Goal: Information Seeking & Learning: Learn about a topic

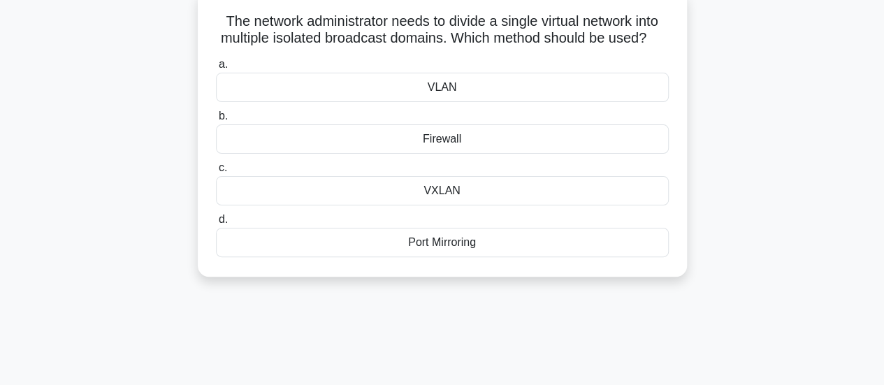
scroll to position [32, 0]
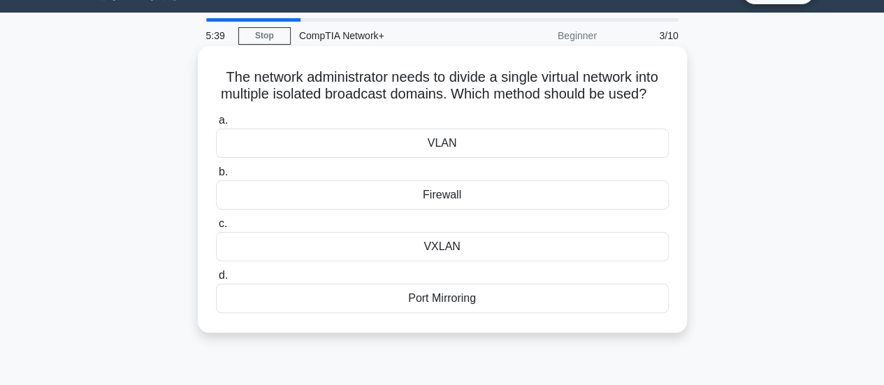
click at [437, 156] on div "VLAN" at bounding box center [442, 143] width 453 height 29
click at [216, 125] on input "a. VLAN" at bounding box center [216, 120] width 0 height 9
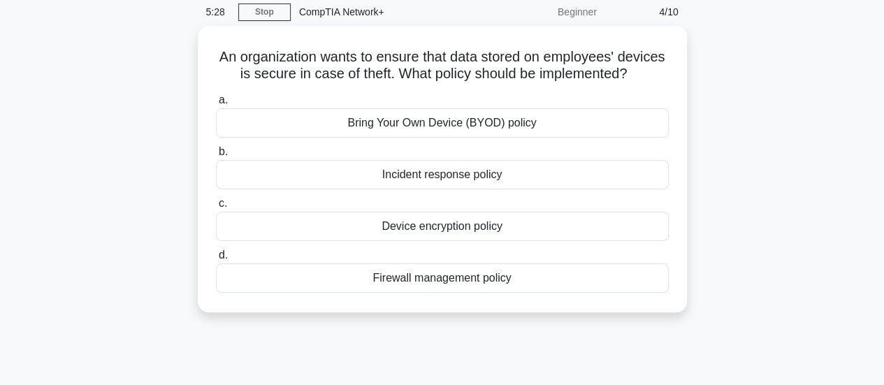
scroll to position [57, 0]
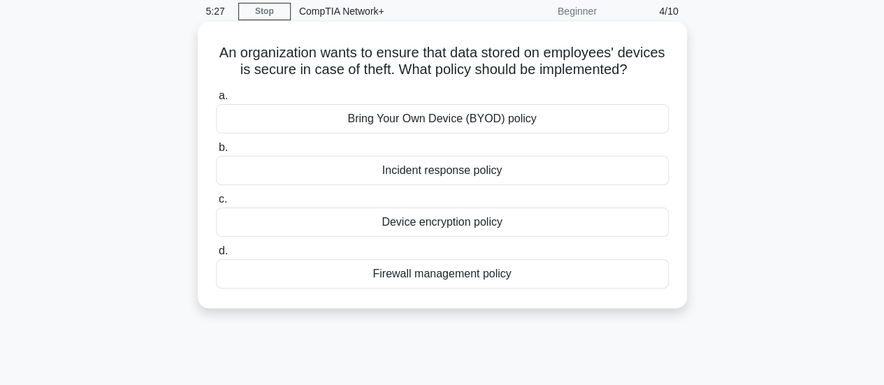
click at [460, 289] on div "Firewall management policy" at bounding box center [442, 273] width 453 height 29
click at [216, 256] on input "d. Firewall management policy" at bounding box center [216, 251] width 0 height 9
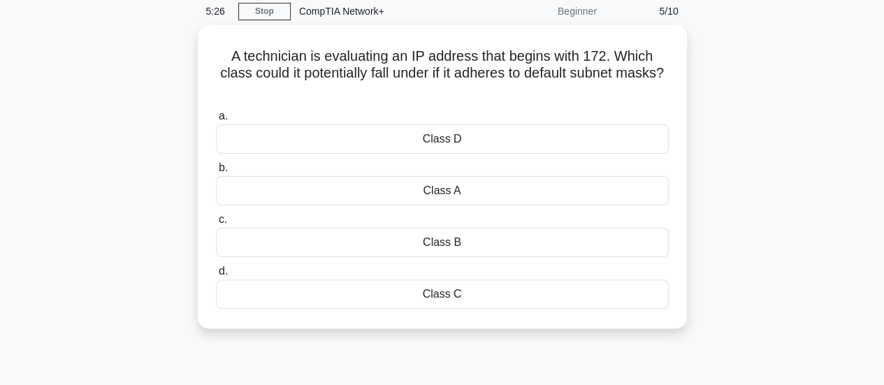
scroll to position [0, 0]
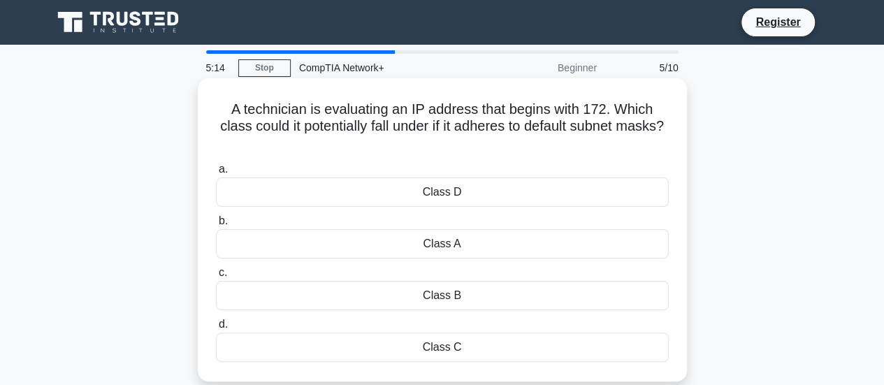
drag, startPoint x: 460, startPoint y: 139, endPoint x: 228, endPoint y: 112, distance: 233.5
click at [228, 112] on h5 "A technician is evaluating an IP address that begins with 172. Which class coul…" at bounding box center [441, 127] width 455 height 52
copy h5 "A technician is evaluating an IP address that begins with 172. Which class coul…"
click at [456, 300] on div "Class B" at bounding box center [442, 295] width 453 height 29
click at [216, 277] on input "c. Class B" at bounding box center [216, 272] width 0 height 9
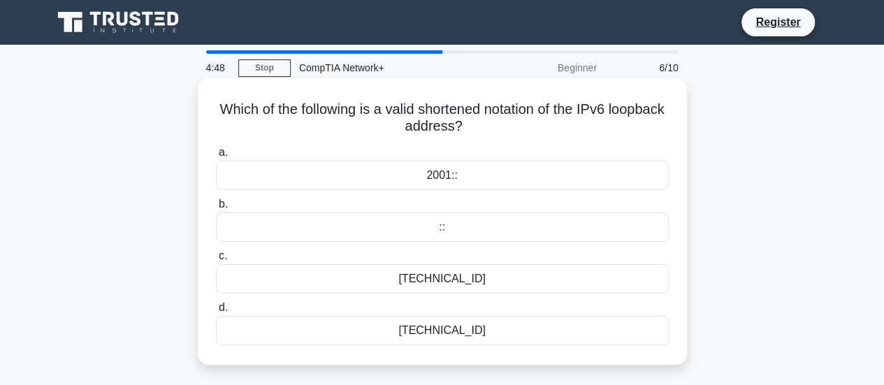
click at [454, 227] on div "::" at bounding box center [442, 226] width 453 height 29
click at [216, 209] on input "b. ::" at bounding box center [216, 204] width 0 height 9
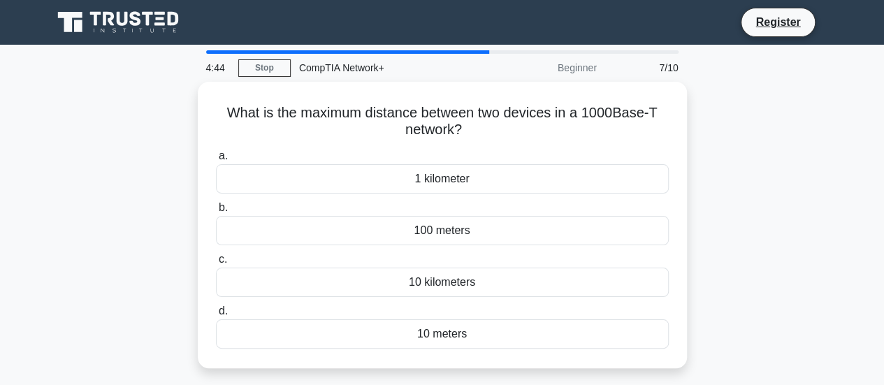
click at [454, 227] on div "100 meters" at bounding box center [442, 230] width 453 height 29
click at [216, 212] on input "b. 100 meters" at bounding box center [216, 207] width 0 height 9
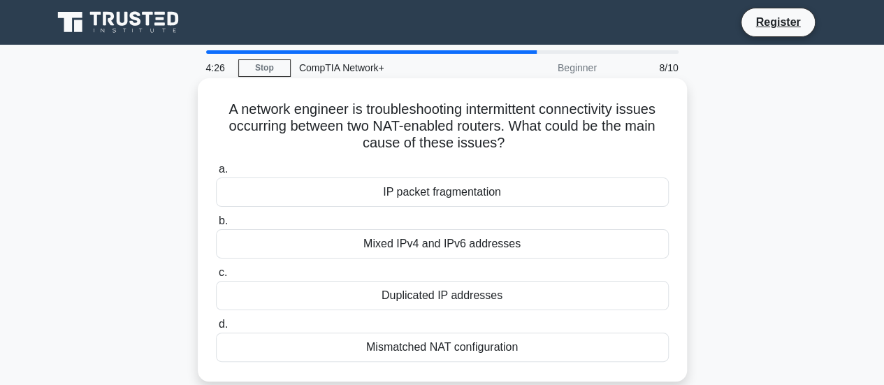
drag, startPoint x: 522, startPoint y: 136, endPoint x: 218, endPoint y: 114, distance: 304.7
click at [218, 114] on h5 "A network engineer is troubleshooting intermittent connectivity issues occurrin…" at bounding box center [441, 127] width 455 height 52
copy h5 "A network engineer is troubleshooting intermittent connectivity issues occurrin…"
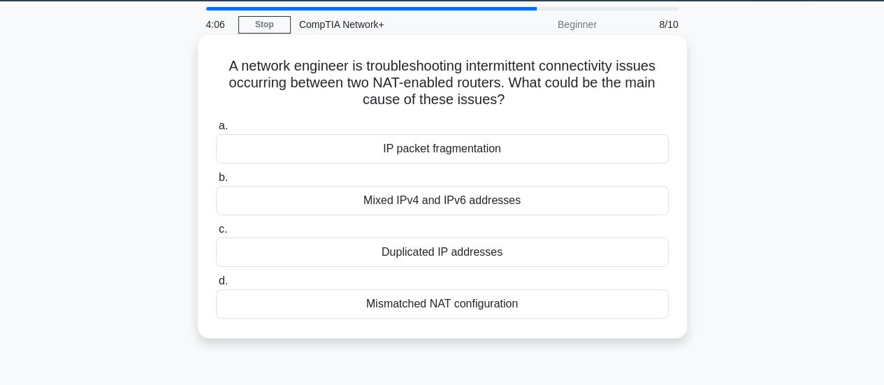
scroll to position [45, 0]
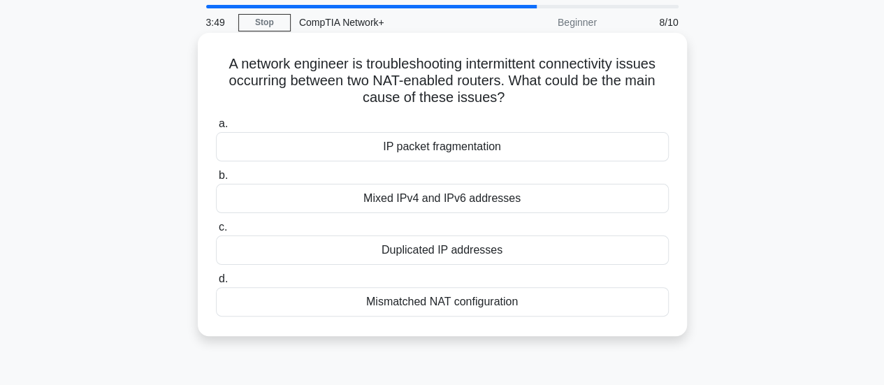
click at [533, 120] on label "a. IP packet fragmentation" at bounding box center [442, 138] width 453 height 46
click at [216, 120] on input "a. IP packet fragmentation" at bounding box center [216, 123] width 0 height 9
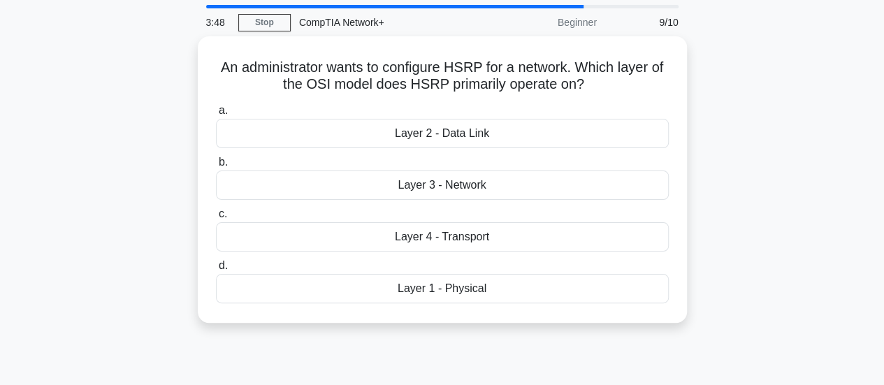
scroll to position [0, 0]
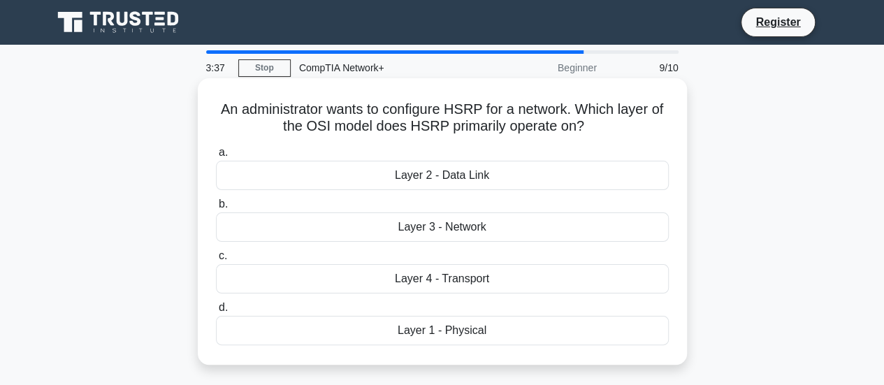
click at [494, 221] on div "Layer 3 - Network" at bounding box center [442, 226] width 453 height 29
click at [216, 209] on input "b. Layer 3 - Network" at bounding box center [216, 204] width 0 height 9
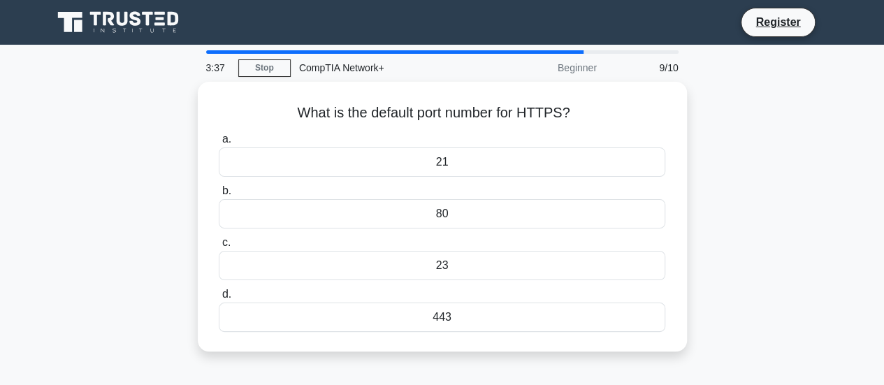
click at [494, 221] on div "80" at bounding box center [442, 213] width 446 height 29
click at [219, 196] on input "b. 80" at bounding box center [219, 191] width 0 height 9
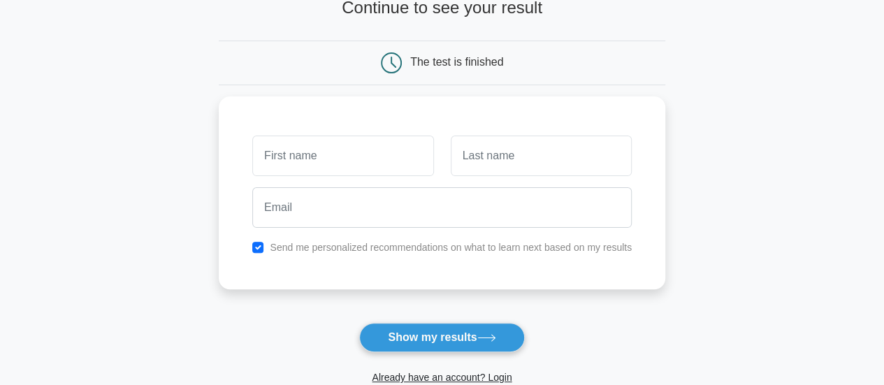
scroll to position [89, 0]
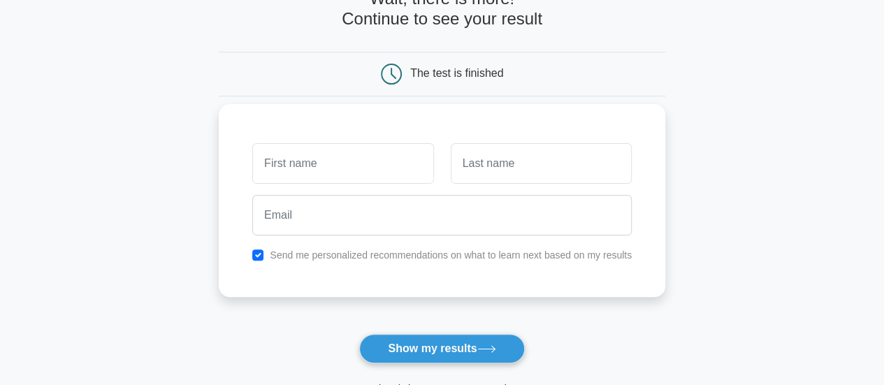
click at [333, 142] on div at bounding box center [343, 164] width 198 height 52
click at [323, 161] on input "text" at bounding box center [342, 163] width 181 height 41
type input "cynthia"
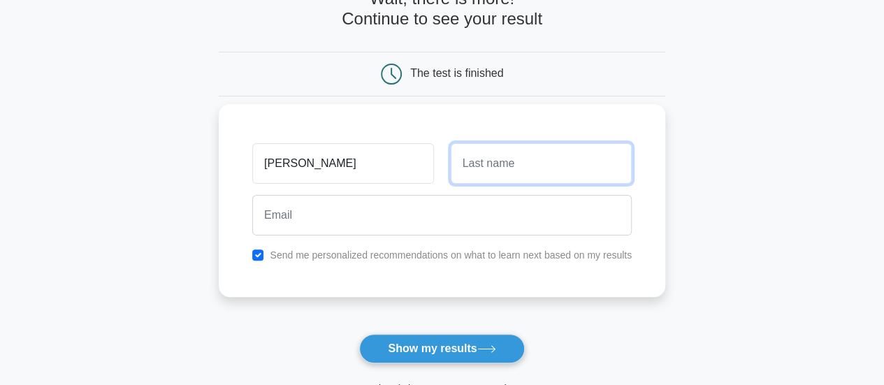
click at [480, 168] on input "text" at bounding box center [541, 163] width 181 height 41
type input "Cyizere"
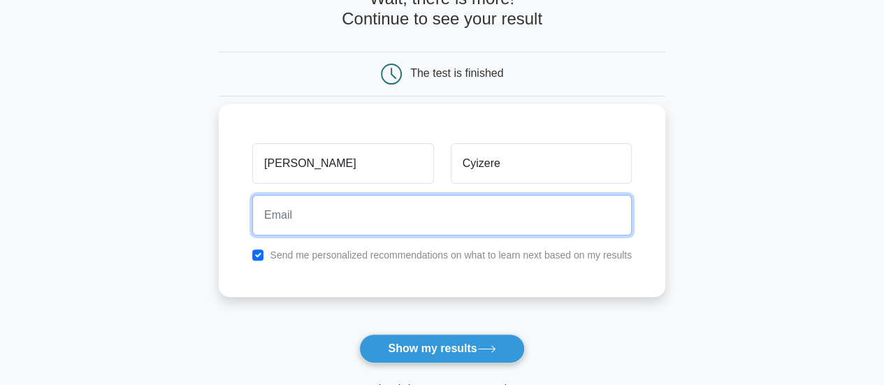
click at [330, 209] on input "email" at bounding box center [441, 215] width 379 height 41
type input "cynthiakez55@gmail.com"
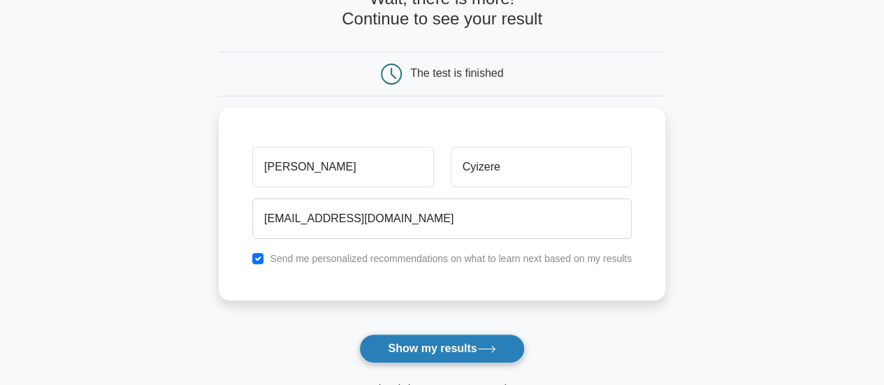
click at [468, 346] on button "Show my results" at bounding box center [441, 348] width 165 height 29
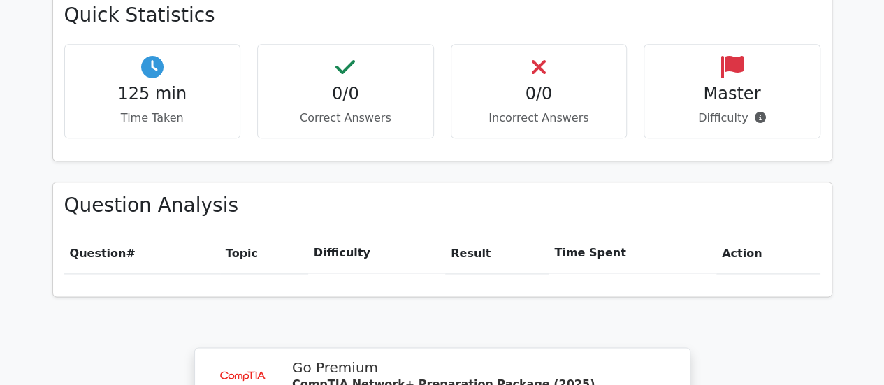
scroll to position [801, 0]
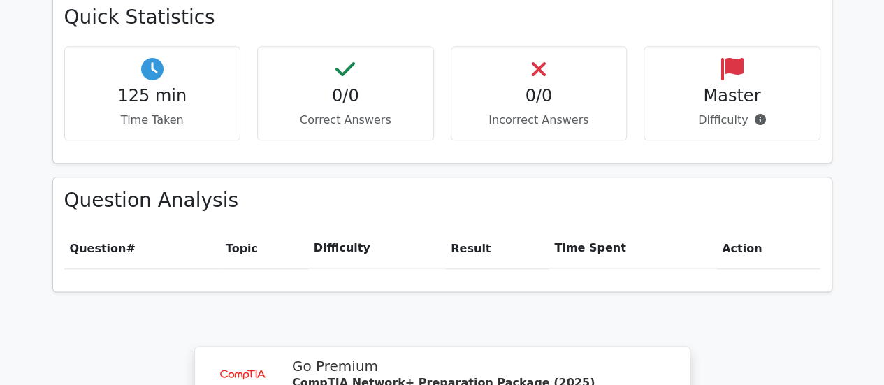
click at [238, 228] on th "Topic" at bounding box center [264, 248] width 88 height 40
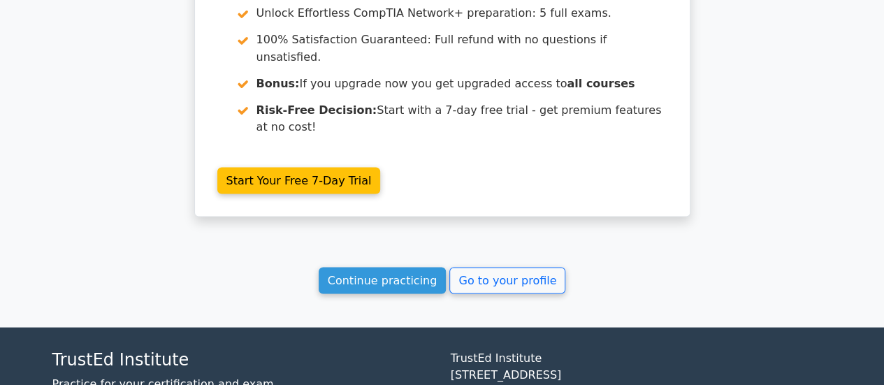
scroll to position [1269, 0]
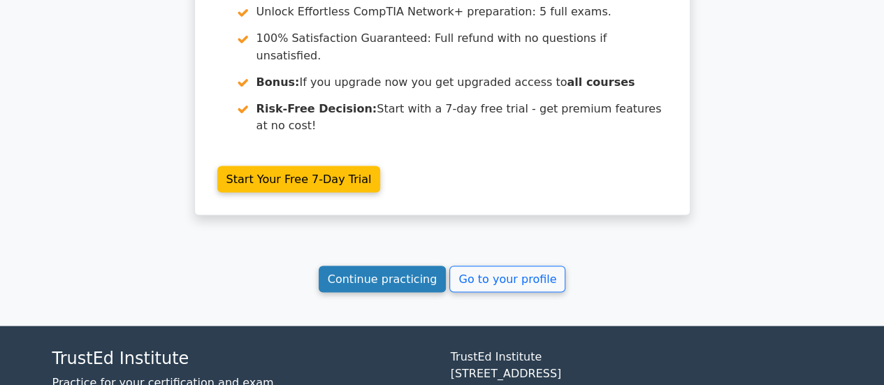
click at [386, 265] on link "Continue practicing" at bounding box center [383, 278] width 128 height 27
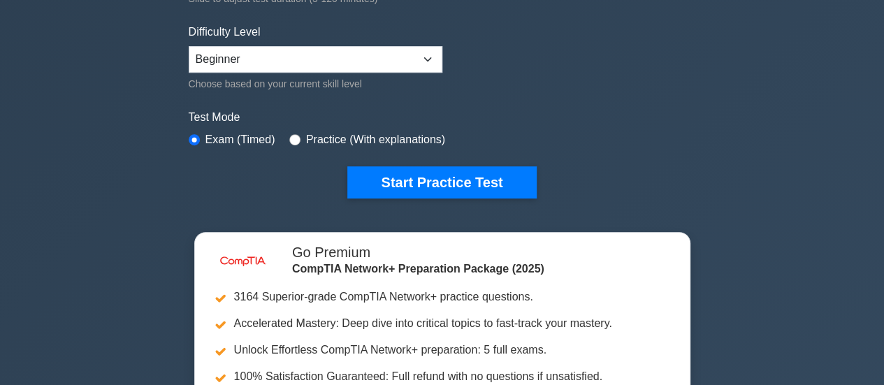
scroll to position [329, 0]
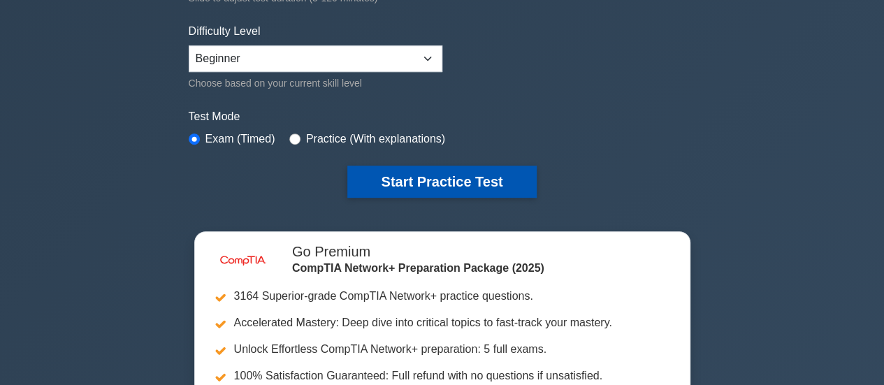
click at [451, 181] on button "Start Practice Test" at bounding box center [441, 182] width 189 height 32
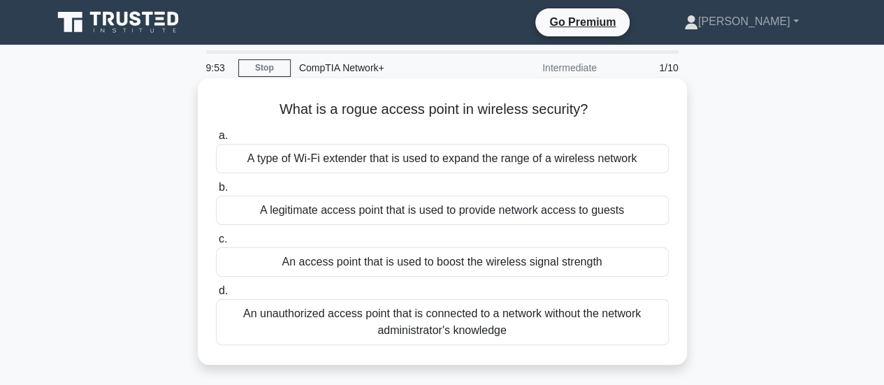
drag, startPoint x: 602, startPoint y: 111, endPoint x: 279, endPoint y: 107, distance: 323.5
click at [279, 107] on h5 "What is a rogue access point in wireless security? .spinner_0XTQ{transform-orig…" at bounding box center [441, 110] width 455 height 18
copy h5 "What is a rogue access point in wireless security?"
click at [555, 316] on div "An unauthorized access point that is connected to a network without the network…" at bounding box center [442, 322] width 453 height 46
click at [216, 296] on input "d. An unauthorized access point that is connected to a network without the netw…" at bounding box center [216, 290] width 0 height 9
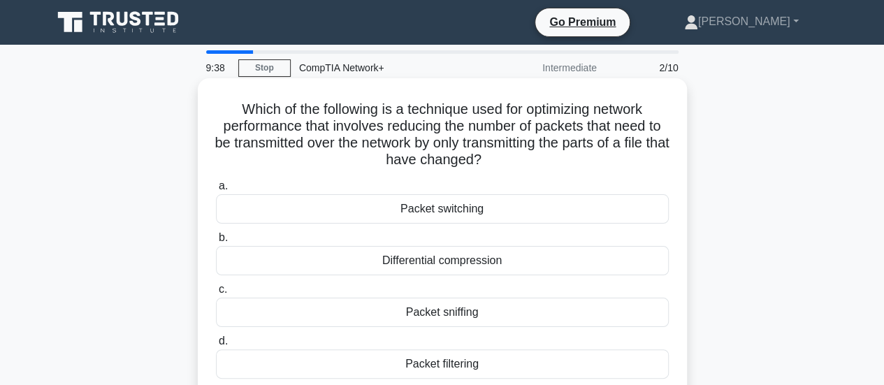
scroll to position [27, 0]
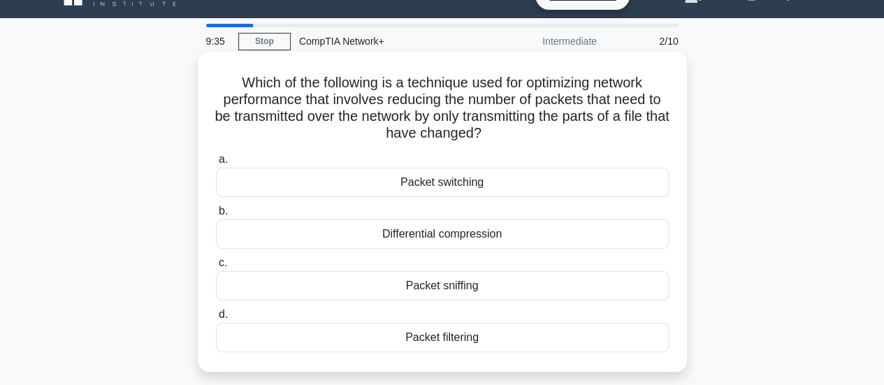
drag, startPoint x: 498, startPoint y: 125, endPoint x: 226, endPoint y: 78, distance: 275.9
click at [226, 78] on h5 "Which of the following is a technique used for optimizing network performance t…" at bounding box center [441, 108] width 455 height 68
copy h5 "Which of the following is a technique used for optimizing network performance t…"
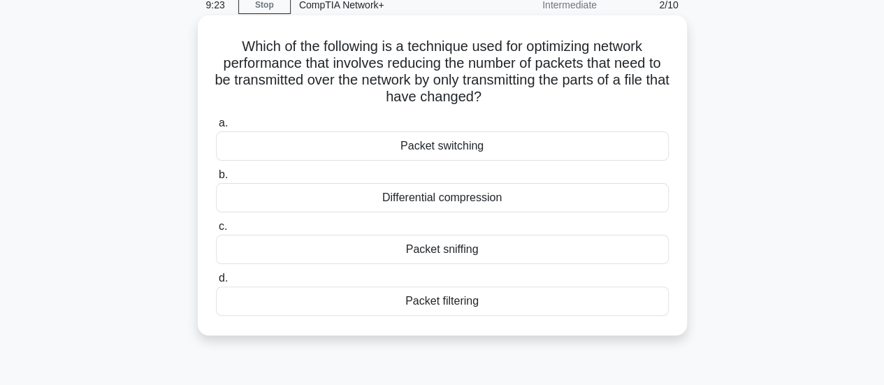
scroll to position [67, 0]
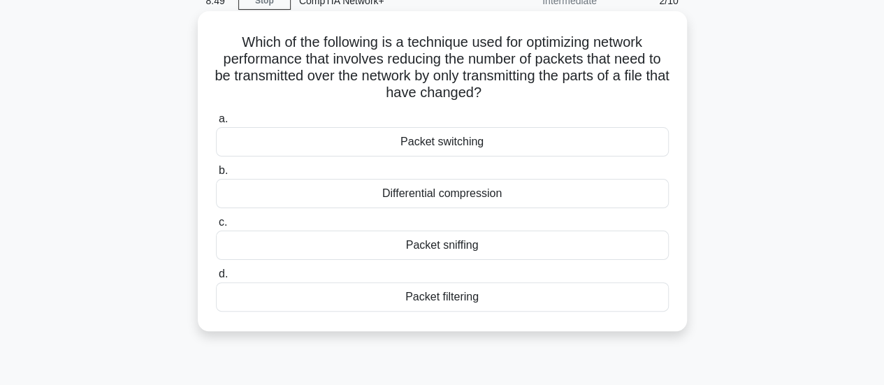
click at [454, 307] on div "Packet filtering" at bounding box center [442, 296] width 453 height 29
click at [216, 279] on input "d. Packet filtering" at bounding box center [216, 274] width 0 height 9
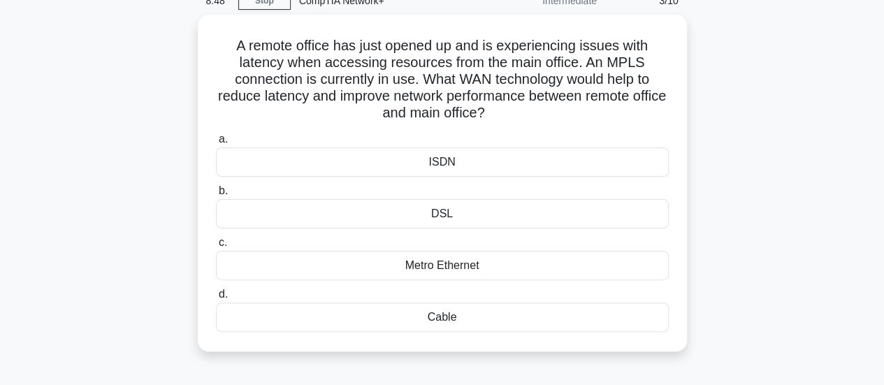
scroll to position [0, 0]
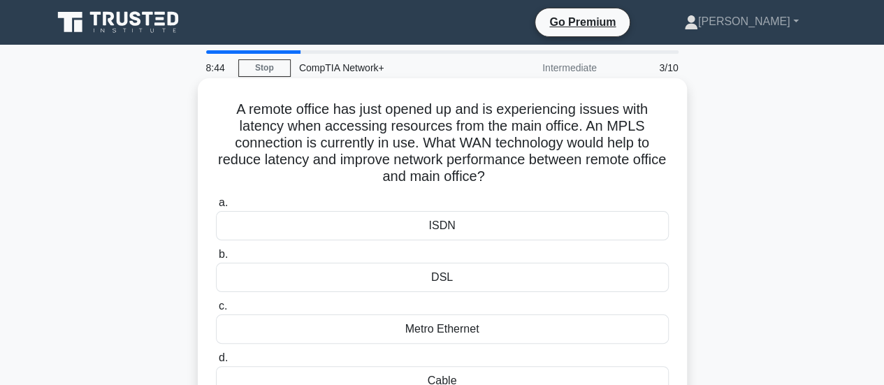
drag, startPoint x: 542, startPoint y: 179, endPoint x: 232, endPoint y: 110, distance: 317.8
click at [232, 110] on h5 "A remote office has just opened up and is experiencing issues with latency when…" at bounding box center [441, 143] width 455 height 85
copy h5 "A remote office has just opened up and is experiencing issues with latency when…"
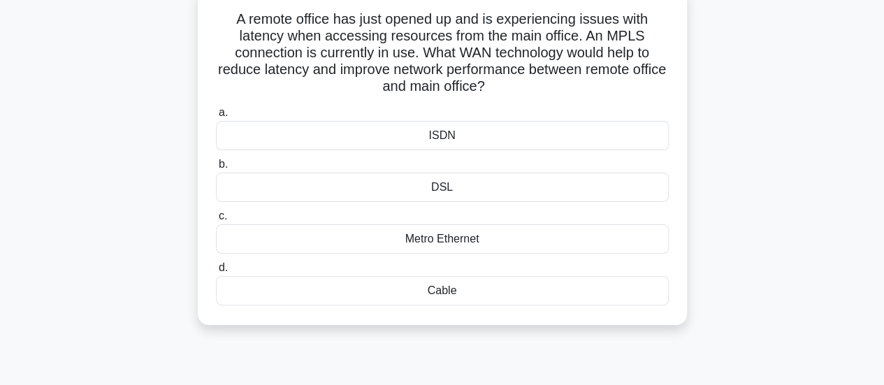
scroll to position [75, 0]
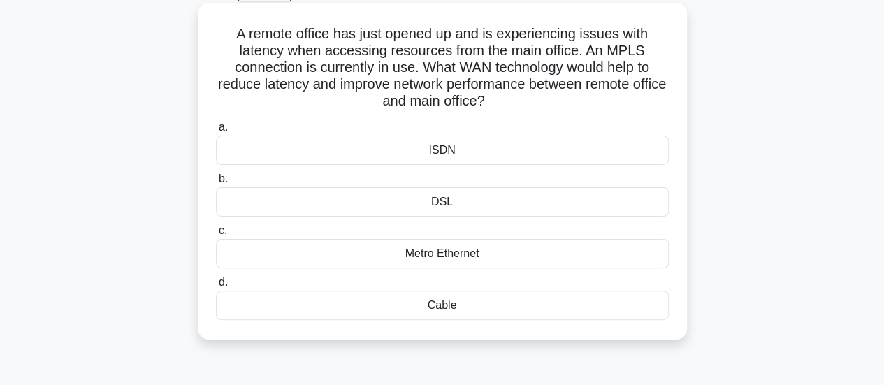
click at [453, 152] on div "ISDN" at bounding box center [442, 150] width 453 height 29
click at [216, 132] on input "a. ISDN" at bounding box center [216, 127] width 0 height 9
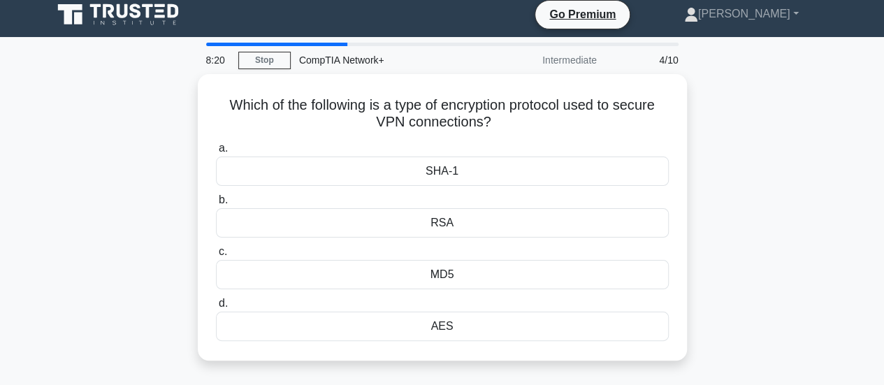
scroll to position [0, 0]
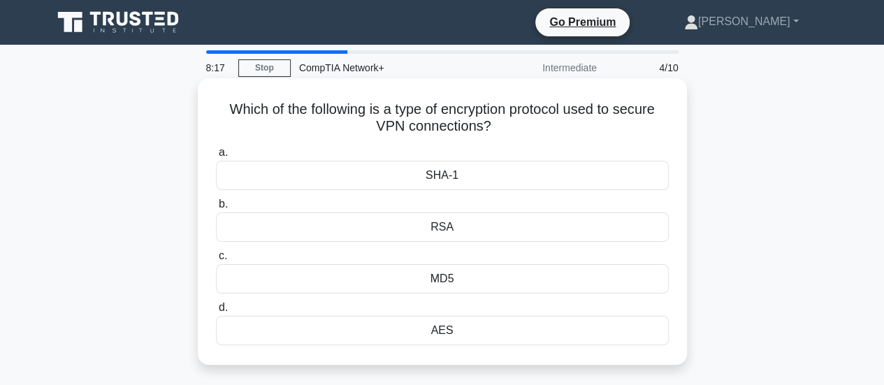
drag, startPoint x: 497, startPoint y: 126, endPoint x: 219, endPoint y: 102, distance: 279.1
click at [219, 102] on h5 "Which of the following is a type of encryption protocol used to secure VPN conn…" at bounding box center [441, 118] width 455 height 35
copy h5 "Which of the following is a type of encryption protocol used to secure VPN conn…"
click at [439, 228] on div "RSA" at bounding box center [442, 226] width 453 height 29
click at [216, 209] on input "b. RSA" at bounding box center [216, 204] width 0 height 9
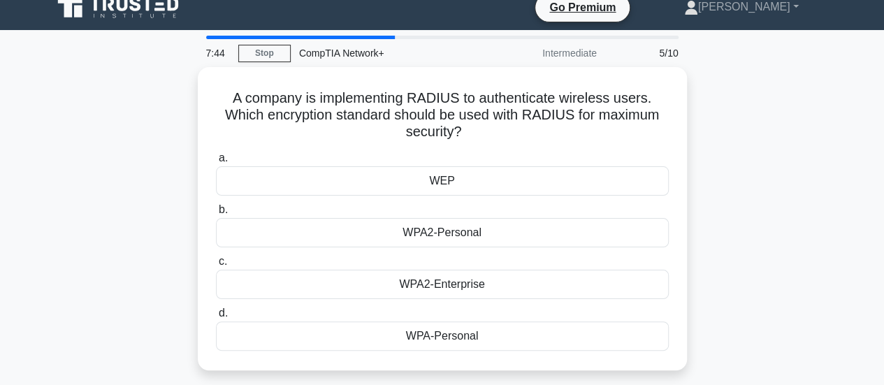
scroll to position [15, 0]
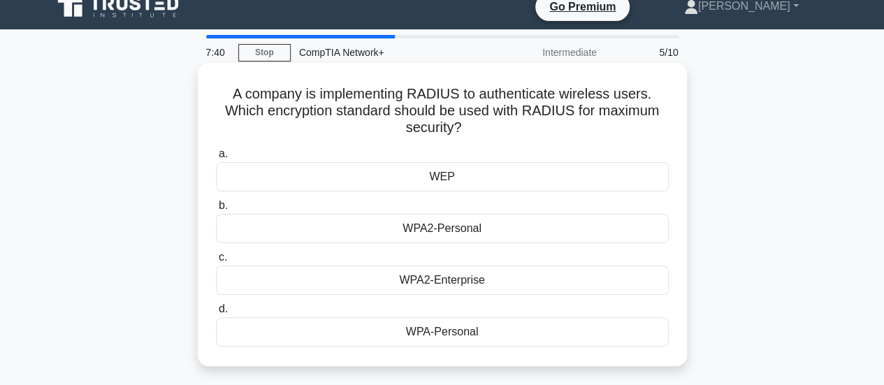
drag, startPoint x: 479, startPoint y: 136, endPoint x: 228, endPoint y: 94, distance: 254.3
click at [228, 94] on h5 "A company is implementing RADIUS to authenticate wireless users. Which encrypti…" at bounding box center [441, 111] width 455 height 52
copy h5 "A company is implementing RADIUS to authenticate wireless users. Which encrypti…"
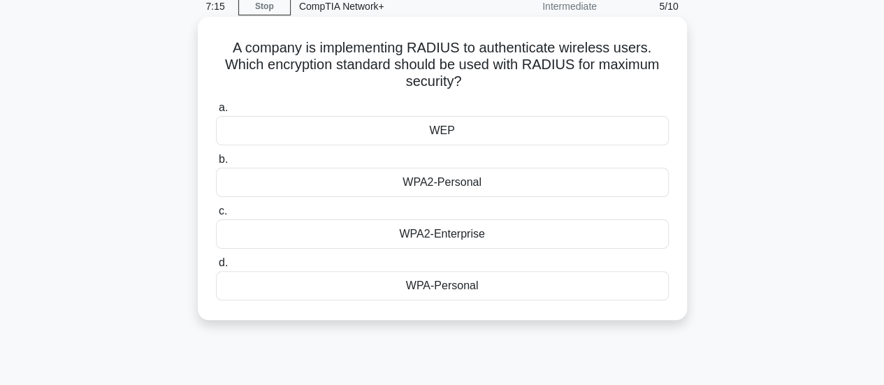
scroll to position [0, 0]
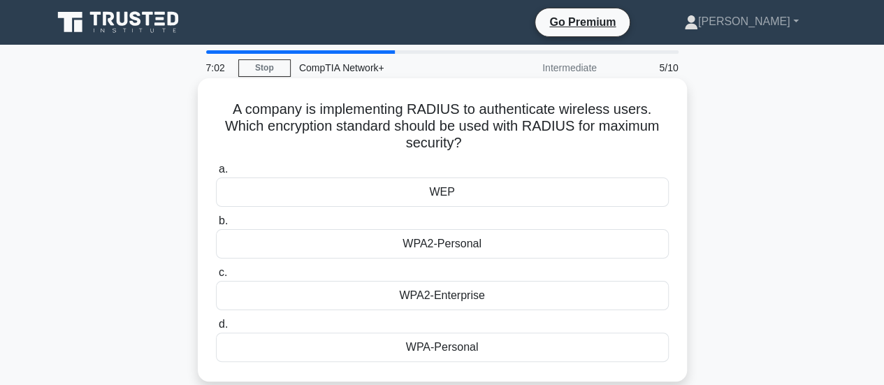
click at [224, 108] on h5 "A company is implementing RADIUS to authenticate wireless users. Which encrypti…" at bounding box center [441, 127] width 455 height 52
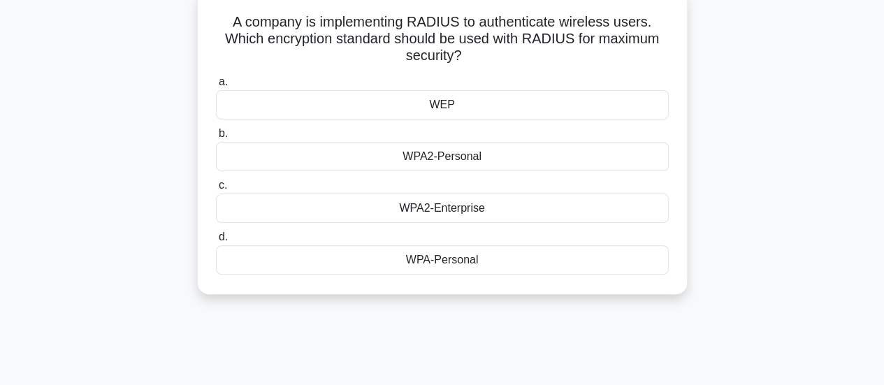
scroll to position [99, 0]
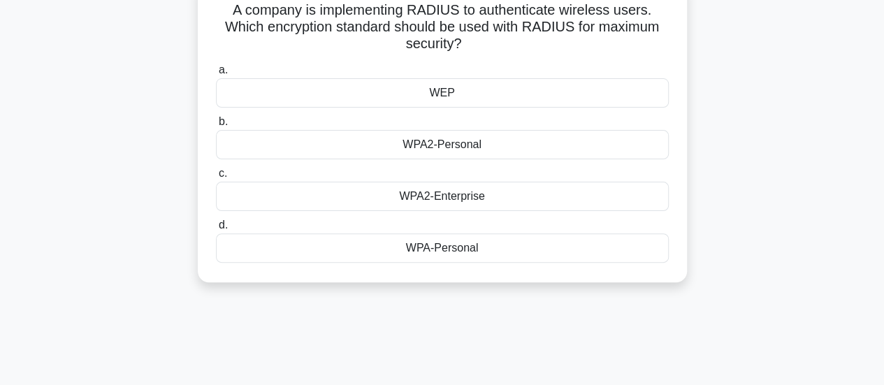
drag, startPoint x: 224, startPoint y: 108, endPoint x: 490, endPoint y: 263, distance: 308.1
click at [490, 263] on div "A company is implementing RADIUS to authenticate wireless users. Which encrypti…" at bounding box center [442, 131] width 478 height 292
copy div "A company is implementing RADIUS to authenticate wireless users. Which encrypti…"
click at [546, 143] on div "WPA2-Personal" at bounding box center [442, 144] width 453 height 29
click at [216, 126] on input "b. WPA2-Personal" at bounding box center [216, 121] width 0 height 9
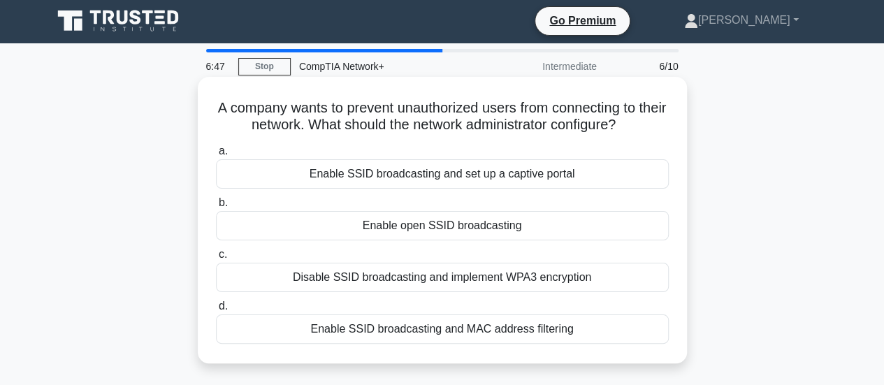
scroll to position [0, 0]
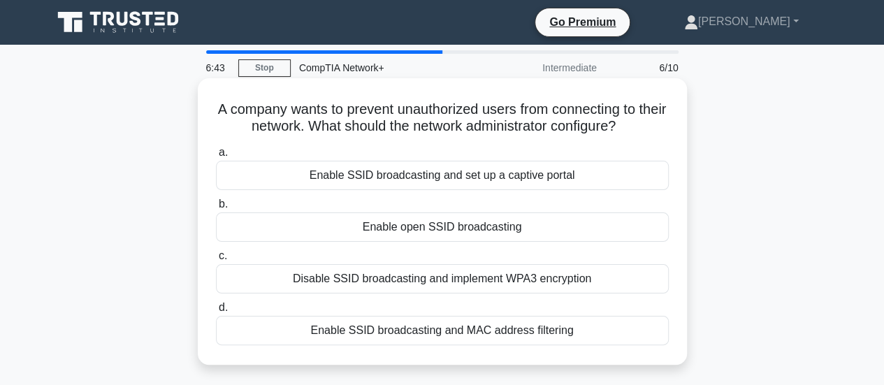
drag, startPoint x: 221, startPoint y: 111, endPoint x: 570, endPoint y: 339, distance: 417.0
click at [570, 339] on div "A company wants to prevent unauthorized users from connecting to their network.…" at bounding box center [442, 221] width 478 height 275
copy div "A company wants to prevent unauthorized users from connecting to their network.…"
click at [470, 282] on div "Disable SSID broadcasting and implement WPA3 encryption" at bounding box center [442, 278] width 453 height 29
click at [216, 261] on input "c. Disable SSID broadcasting and implement WPA3 encryption" at bounding box center [216, 256] width 0 height 9
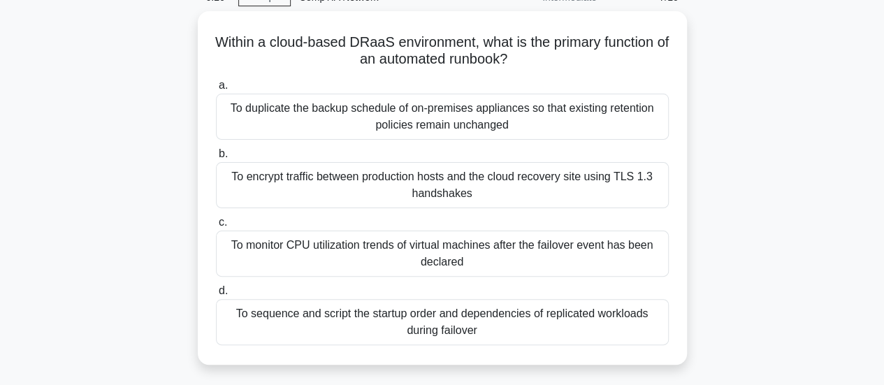
scroll to position [71, 0]
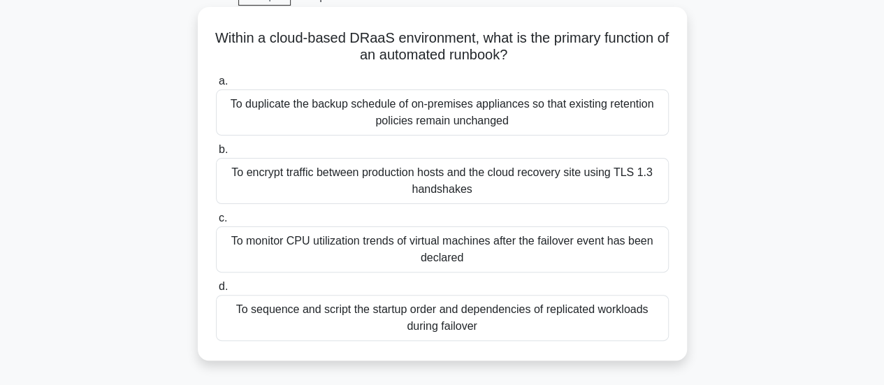
drag, startPoint x: 215, startPoint y: 37, endPoint x: 497, endPoint y: 328, distance: 404.6
click at [497, 328] on div "Within a cloud-based DRaaS environment, what is the primary function of an auto…" at bounding box center [442, 184] width 478 height 342
copy div "Within a cloud-based DRaaS environment, what is the primary function of an auto…"
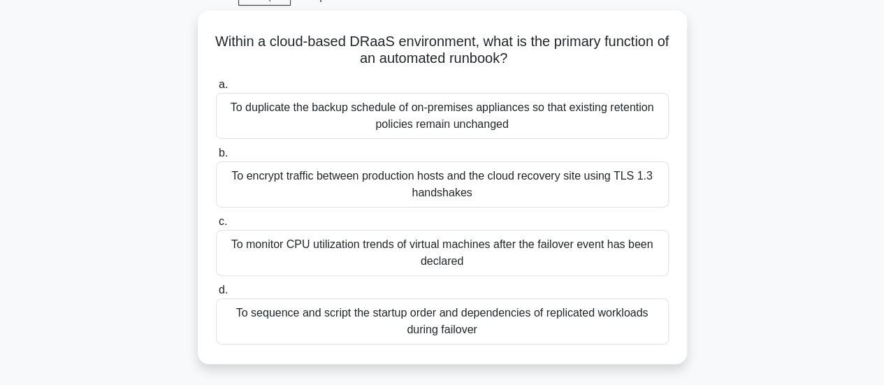
click at [729, 124] on div "Within a cloud-based DRaaS environment, what is the primary function of an auto…" at bounding box center [442, 195] width 796 height 370
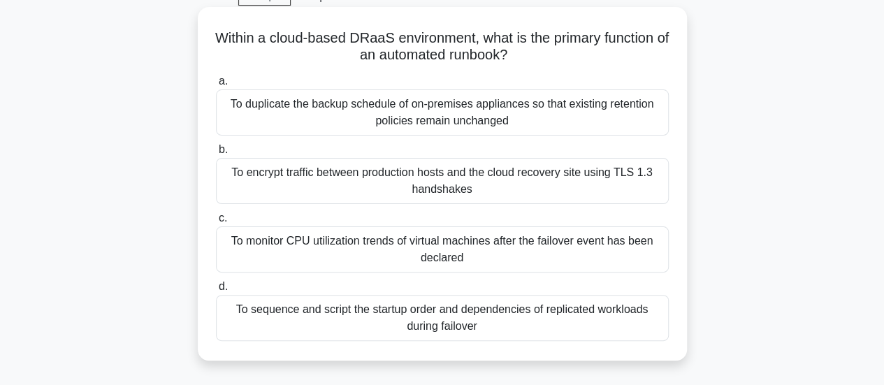
click at [484, 120] on div "To duplicate the backup schedule of on-premises appliances so that existing ret…" at bounding box center [442, 112] width 453 height 46
click at [216, 86] on input "a. To duplicate the backup schedule of on-premises appliances so that existing …" at bounding box center [216, 81] width 0 height 9
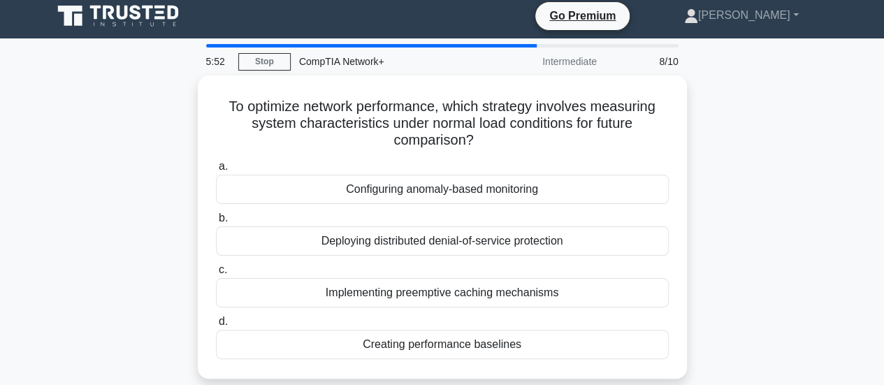
scroll to position [0, 0]
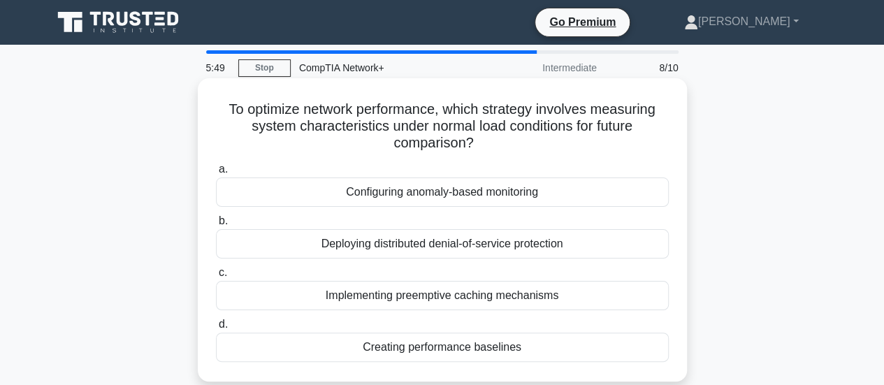
drag, startPoint x: 213, startPoint y: 102, endPoint x: 530, endPoint y: 351, distance: 402.9
click at [530, 351] on div "To optimize network performance, which strategy involves measuring system chara…" at bounding box center [442, 230] width 478 height 292
copy div "To optimize network performance, which strategy involves measuring system chara…"
click at [271, 333] on div "Creating performance baselines" at bounding box center [442, 347] width 453 height 29
click at [216, 329] on input "d. Creating performance baselines" at bounding box center [216, 324] width 0 height 9
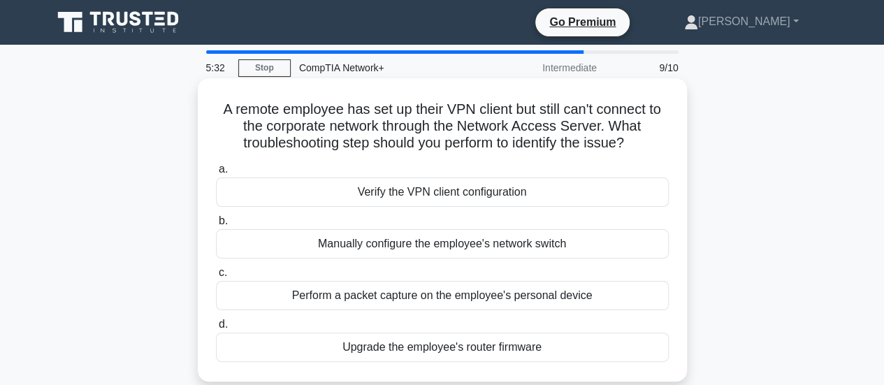
scroll to position [4, 0]
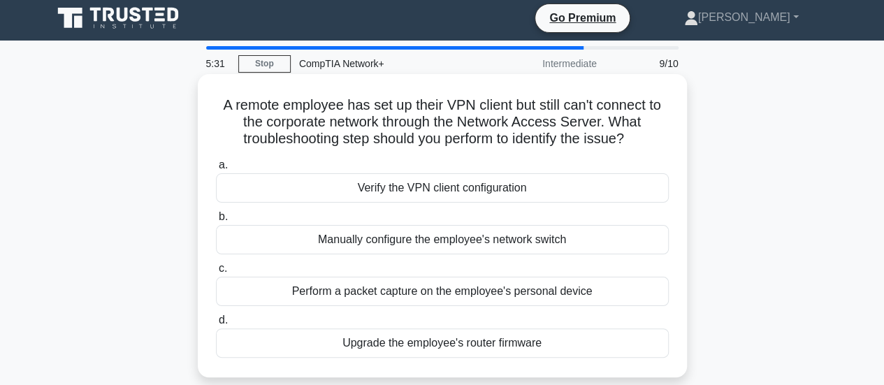
drag, startPoint x: 203, startPoint y: 113, endPoint x: 564, endPoint y: 361, distance: 437.6
click at [564, 361] on div "A remote employee has set up their VPN client but still can't connect to the co…" at bounding box center [442, 226] width 478 height 292
copy div "A remote employee has set up their VPN client but still can't connect to the co…"
click at [550, 187] on div "Verify the VPN client configuration" at bounding box center [442, 187] width 453 height 29
click at [216, 170] on input "a. Verify the VPN client configuration" at bounding box center [216, 165] width 0 height 9
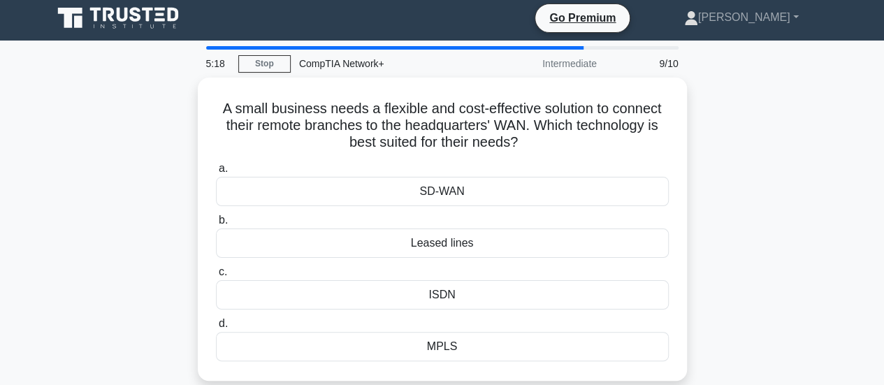
scroll to position [0, 0]
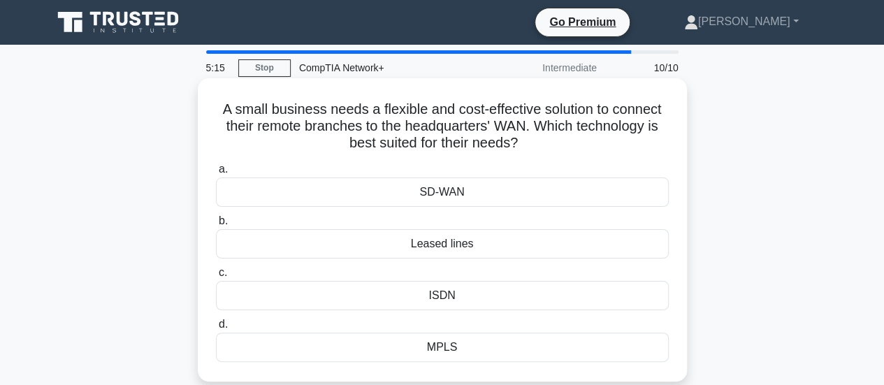
drag, startPoint x: 216, startPoint y: 114, endPoint x: 491, endPoint y: 370, distance: 375.7
click at [491, 370] on div "A small business needs a flexible and cost-effective solution to connect their …" at bounding box center [442, 230] width 478 height 292
click at [497, 188] on div "SD-WAN" at bounding box center [442, 191] width 453 height 29
click at [216, 174] on input "a. SD-WAN" at bounding box center [216, 169] width 0 height 9
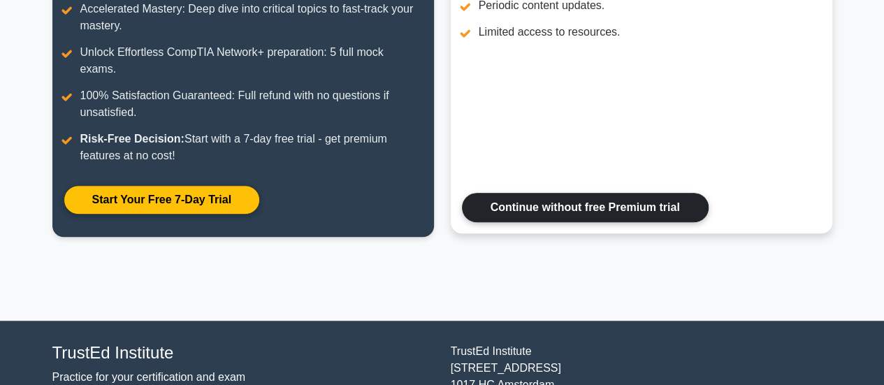
scroll to position [277, 0]
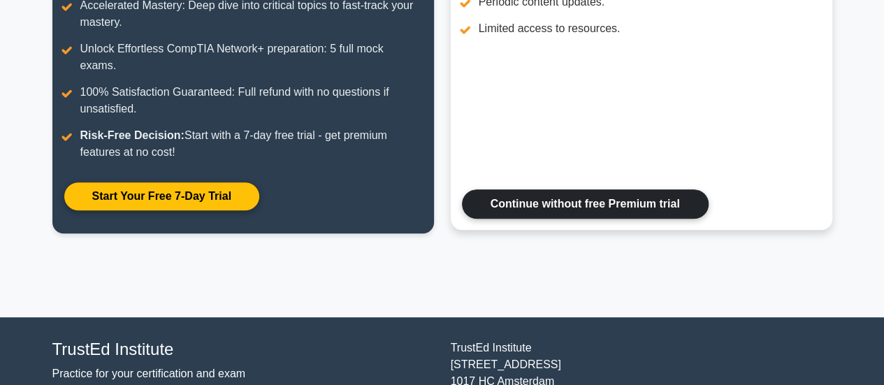
click at [557, 189] on link "Continue without free Premium trial" at bounding box center [585, 203] width 247 height 29
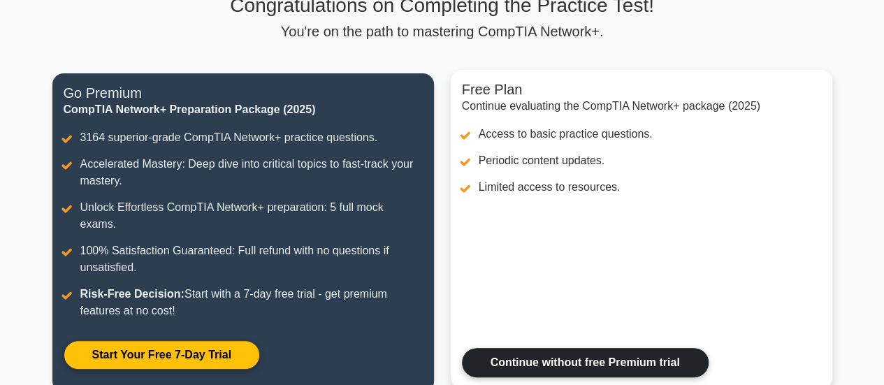
scroll to position [117, 0]
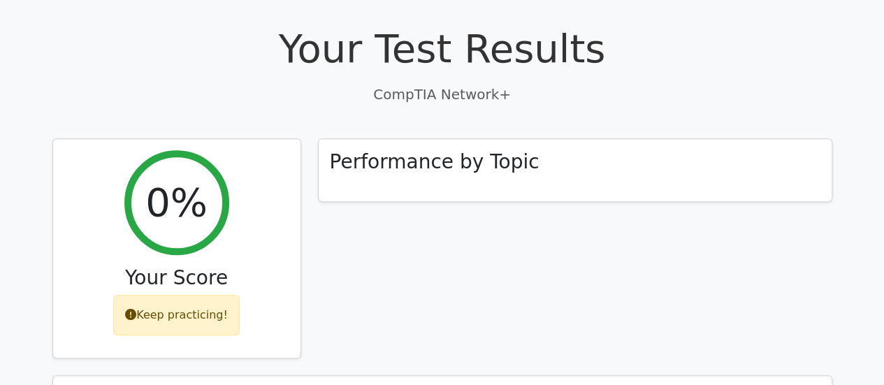
scroll to position [420, 0]
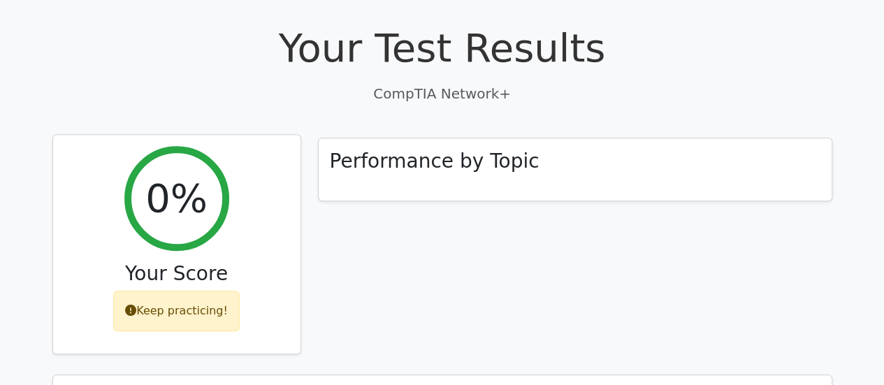
click at [187, 175] on h2 "0%" at bounding box center [176, 198] width 62 height 47
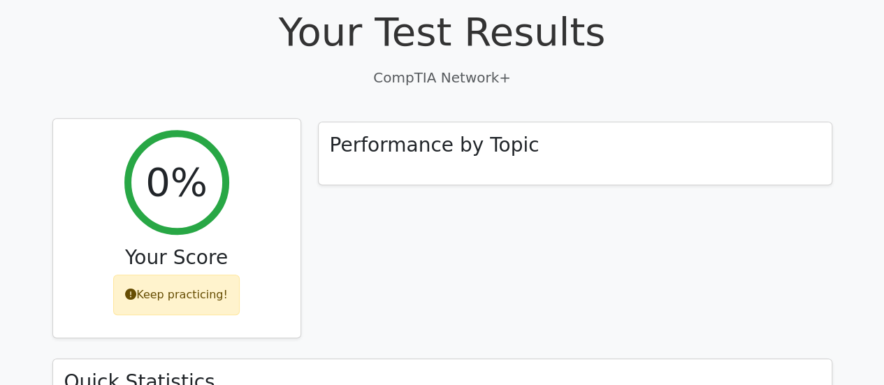
scroll to position [435, 0]
click at [134, 289] on icon at bounding box center [130, 294] width 11 height 11
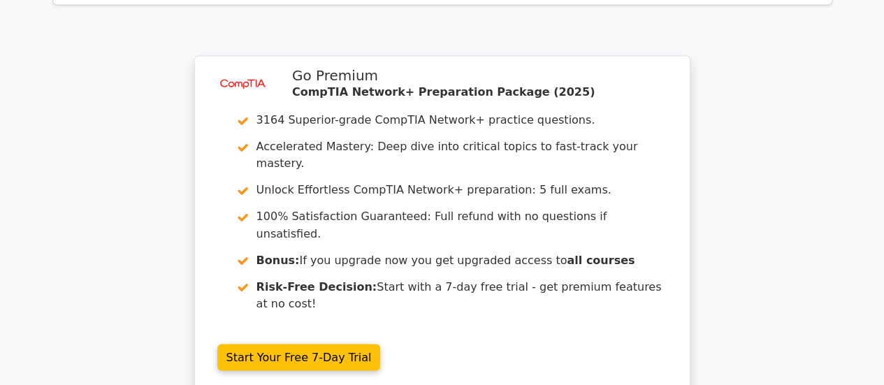
scroll to position [1269, 0]
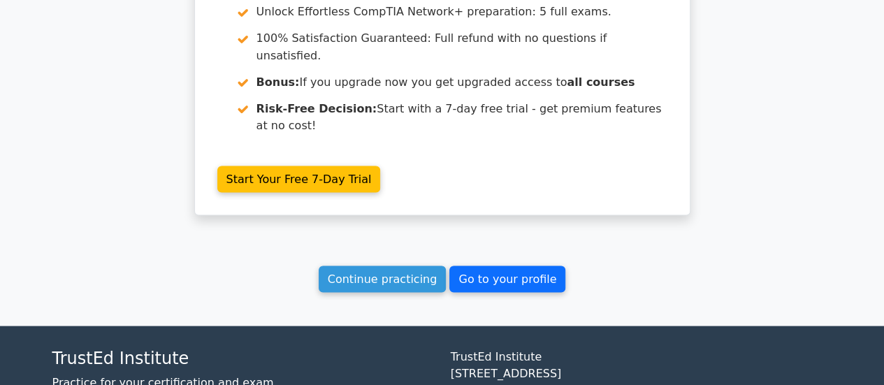
click at [474, 265] on link "Go to your profile" at bounding box center [507, 278] width 116 height 27
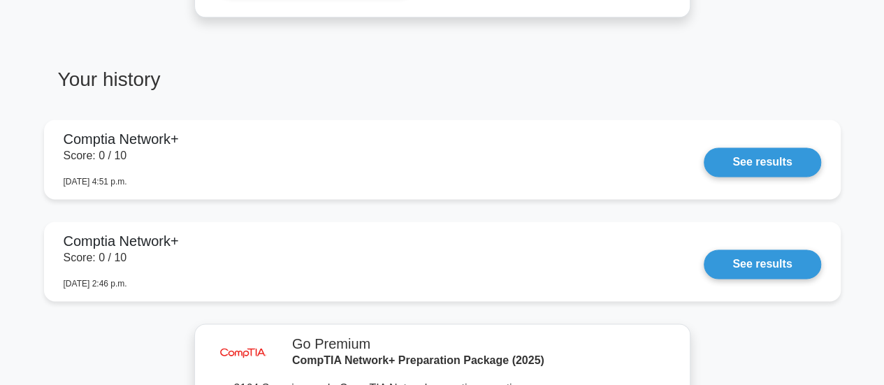
scroll to position [890, 0]
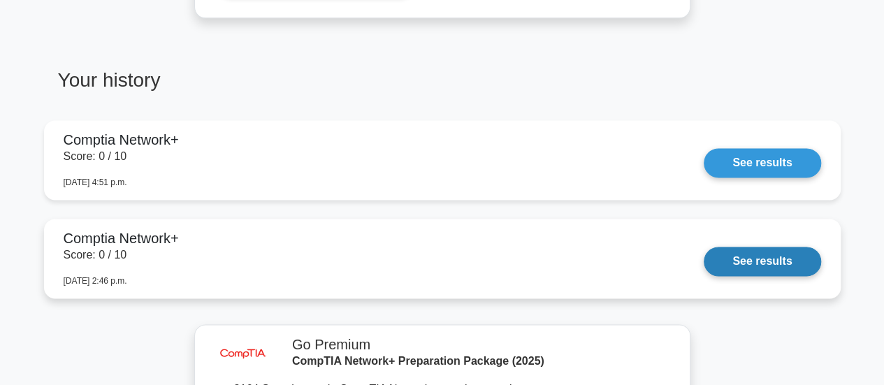
click at [753, 261] on link "See results" at bounding box center [762, 261] width 117 height 29
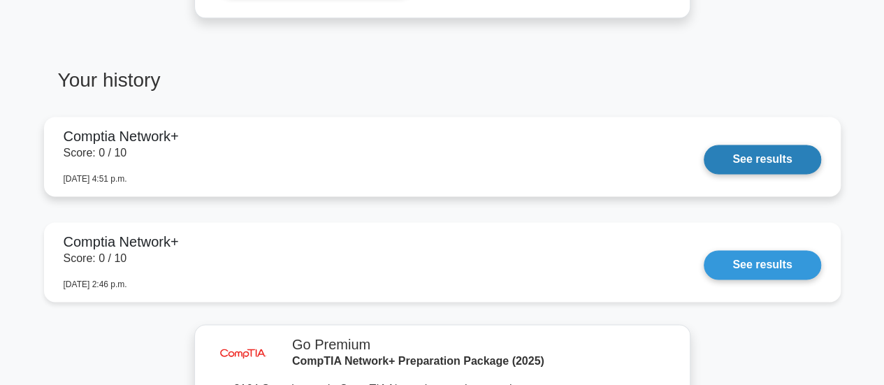
click at [743, 152] on link "See results" at bounding box center [762, 159] width 117 height 29
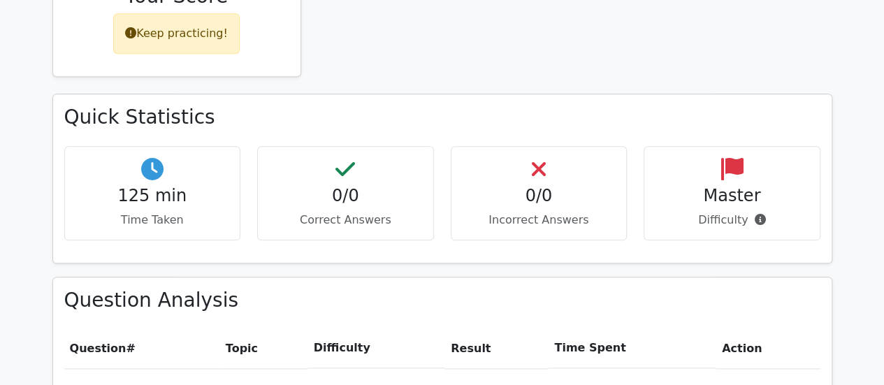
scroll to position [699, 0]
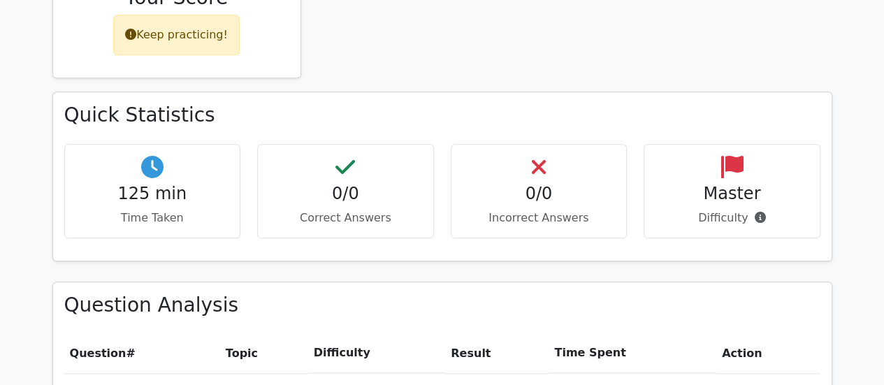
click at [147, 184] on h4 "125 min" at bounding box center [152, 194] width 153 height 20
click at [142, 156] on icon at bounding box center [152, 167] width 22 height 22
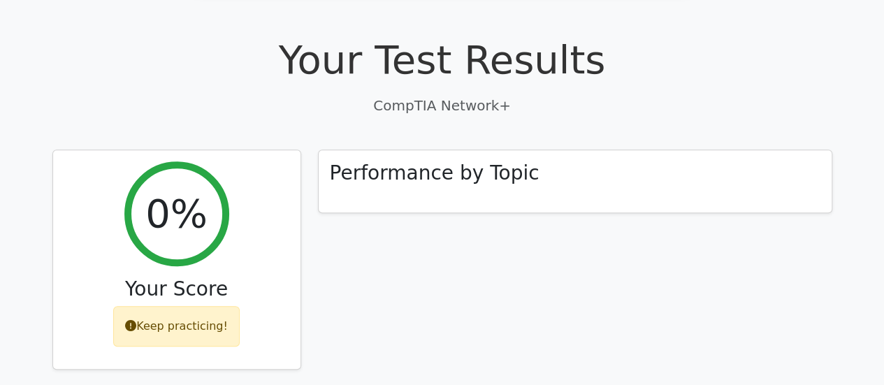
scroll to position [407, 0]
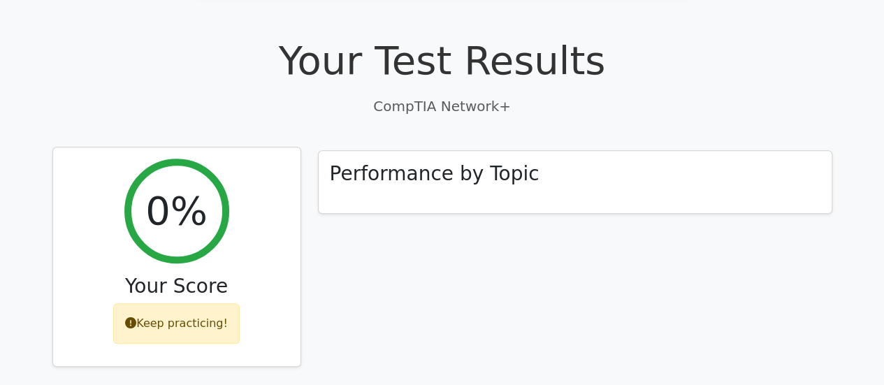
click at [167, 187] on h2 "0%" at bounding box center [176, 210] width 62 height 47
click at [287, 185] on div "0% Your Score Keep practicing!" at bounding box center [176, 256] width 247 height 219
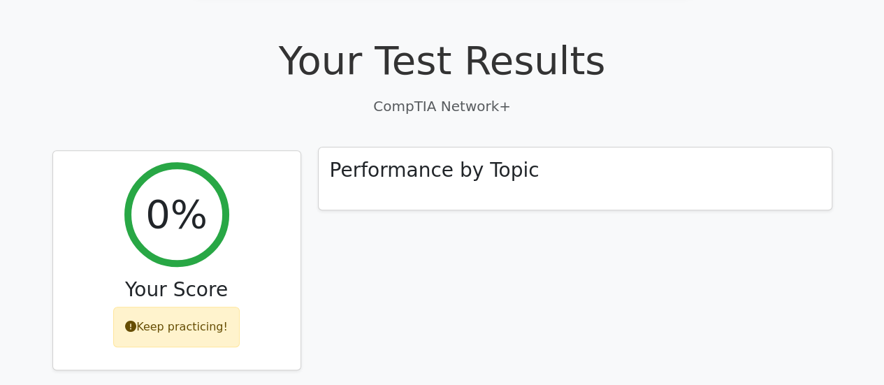
click at [471, 159] on h3 "Performance by Topic" at bounding box center [435, 171] width 210 height 24
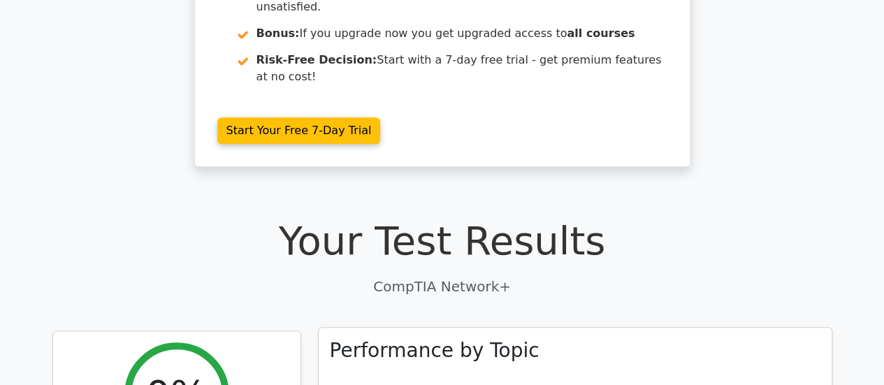
scroll to position [225, 0]
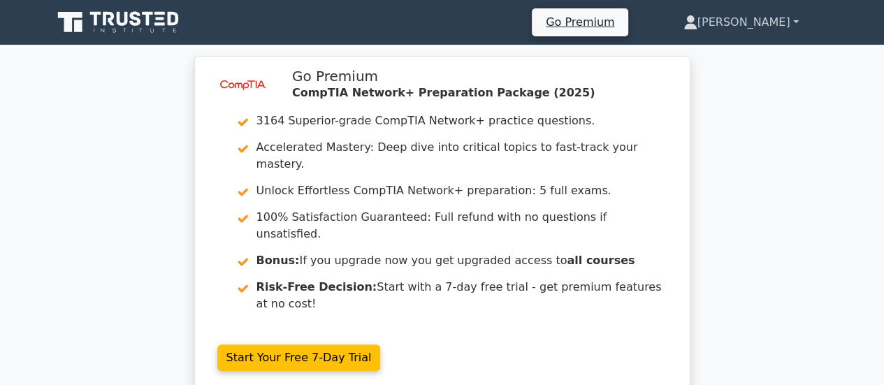
click at [761, 27] on link "[PERSON_NAME]" at bounding box center [741, 22] width 182 height 28
click at [736, 48] on link "Profile" at bounding box center [705, 55] width 110 height 22
